Goal: Task Accomplishment & Management: Manage account settings

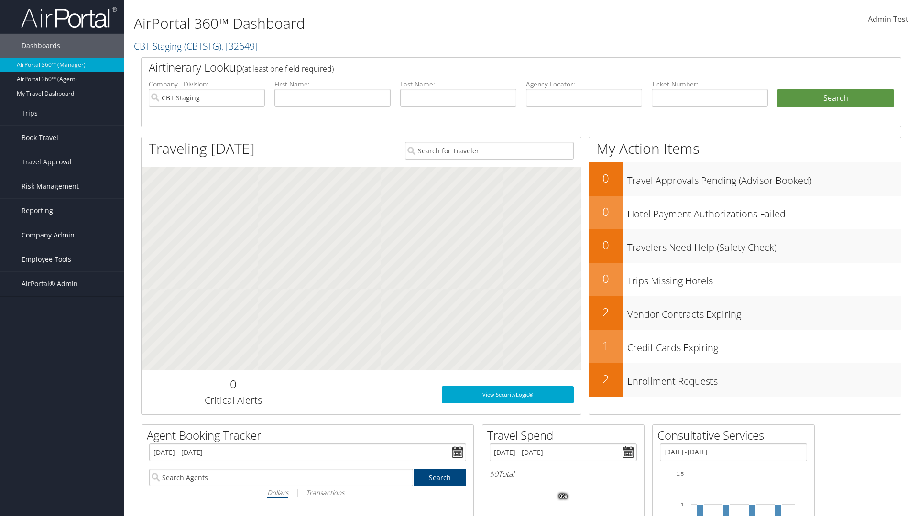
click at [62, 235] on span "Company Admin" at bounding box center [48, 235] width 53 height 24
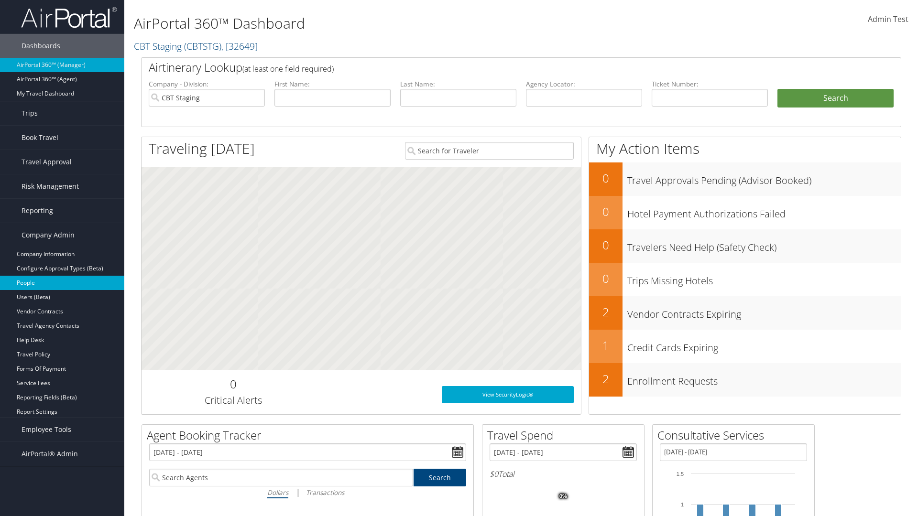
click at [62, 283] on link "People" at bounding box center [62, 283] width 124 height 14
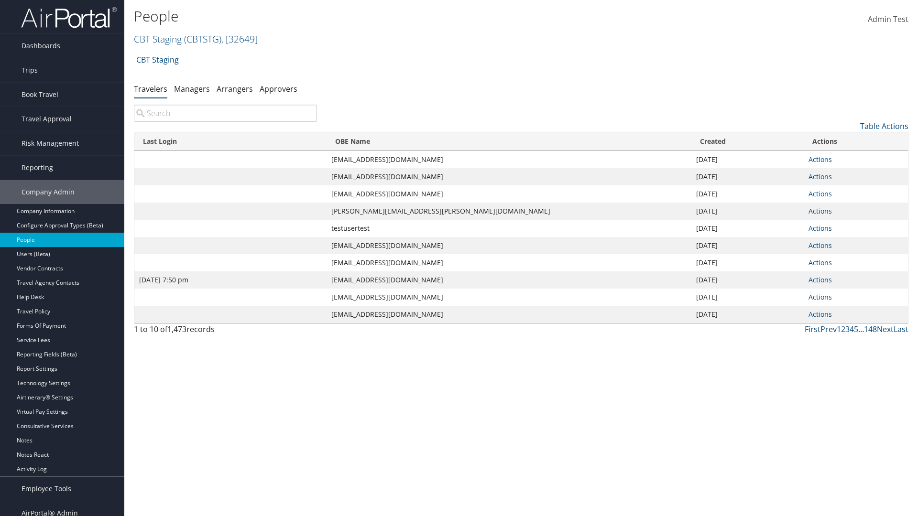
click at [225, 113] on input "search" at bounding box center [225, 113] width 183 height 17
type input "Jan 9, 2024 7:50 pm"
